Goal: Transaction & Acquisition: Purchase product/service

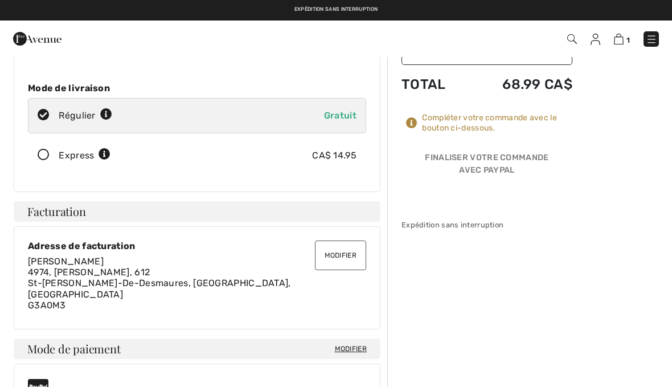
scroll to position [148, 0]
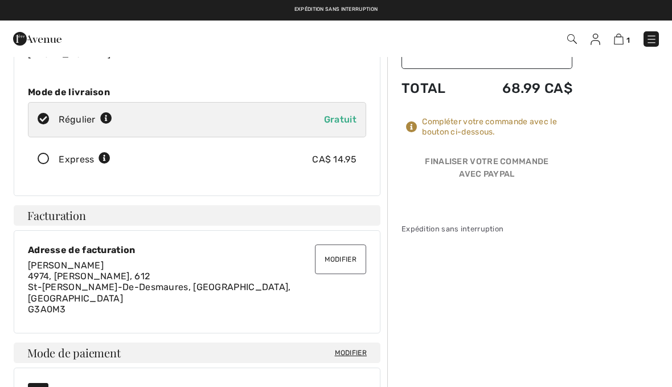
click at [536, 114] on div "Articles ( 1 ) 169.00 CA$ Code promo 0.00 CA$ Livraison Gratuit TPS (5%) 8.45 C…" at bounding box center [486, 76] width 171 height 275
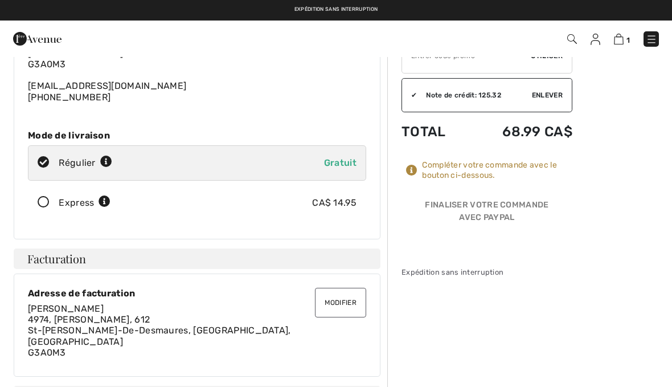
scroll to position [104, 0]
click at [429, 168] on div "Compléter votre commande avec le bouton ci-dessous." at bounding box center [497, 171] width 150 height 20
click at [417, 173] on div at bounding box center [414, 170] width 16 height 11
click at [429, 170] on div "Compléter votre commande avec le bouton ci-dessous." at bounding box center [497, 171] width 150 height 20
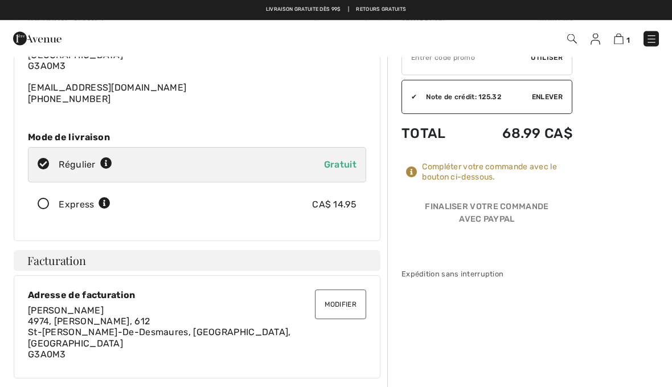
scroll to position [103, 0]
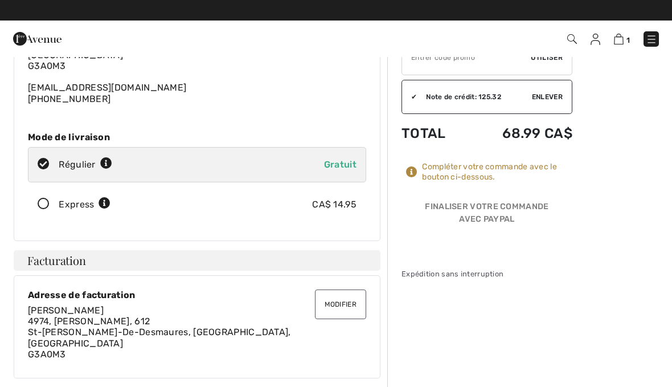
click at [478, 171] on div "Compléter votre commande avec le bouton ci-dessous." at bounding box center [497, 172] width 150 height 20
click at [473, 278] on div "Expédition sans interruption" at bounding box center [486, 273] width 171 height 11
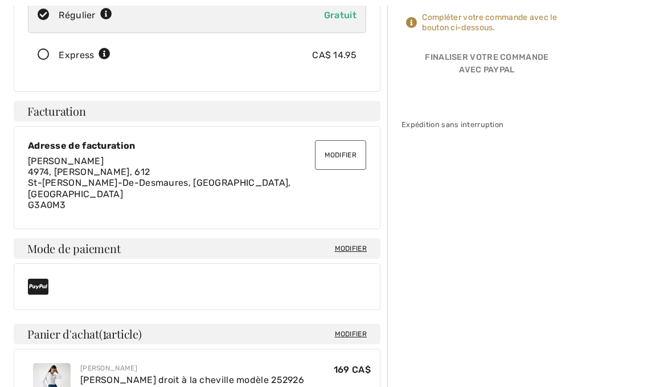
scroll to position [252, 0]
click at [34, 277] on icon at bounding box center [38, 286] width 20 height 18
click at [45, 277] on icon at bounding box center [38, 286] width 20 height 18
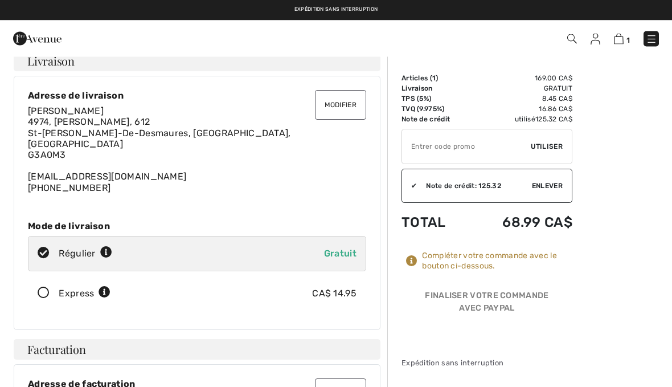
scroll to position [0, 0]
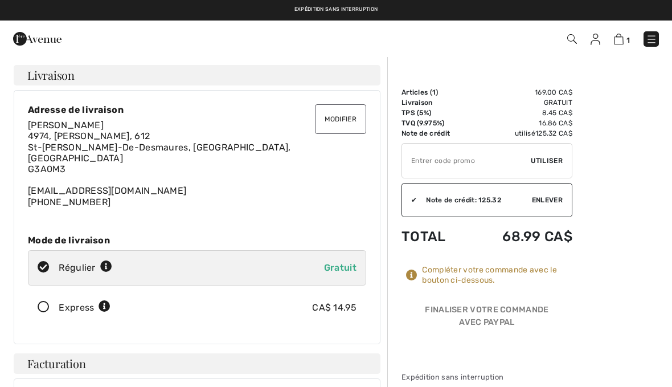
click at [624, 38] on img at bounding box center [619, 39] width 10 height 11
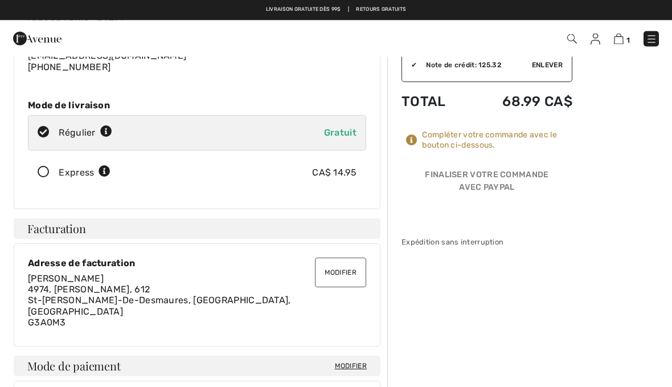
scroll to position [132, 0]
